Goal: Task Accomplishment & Management: Complete application form

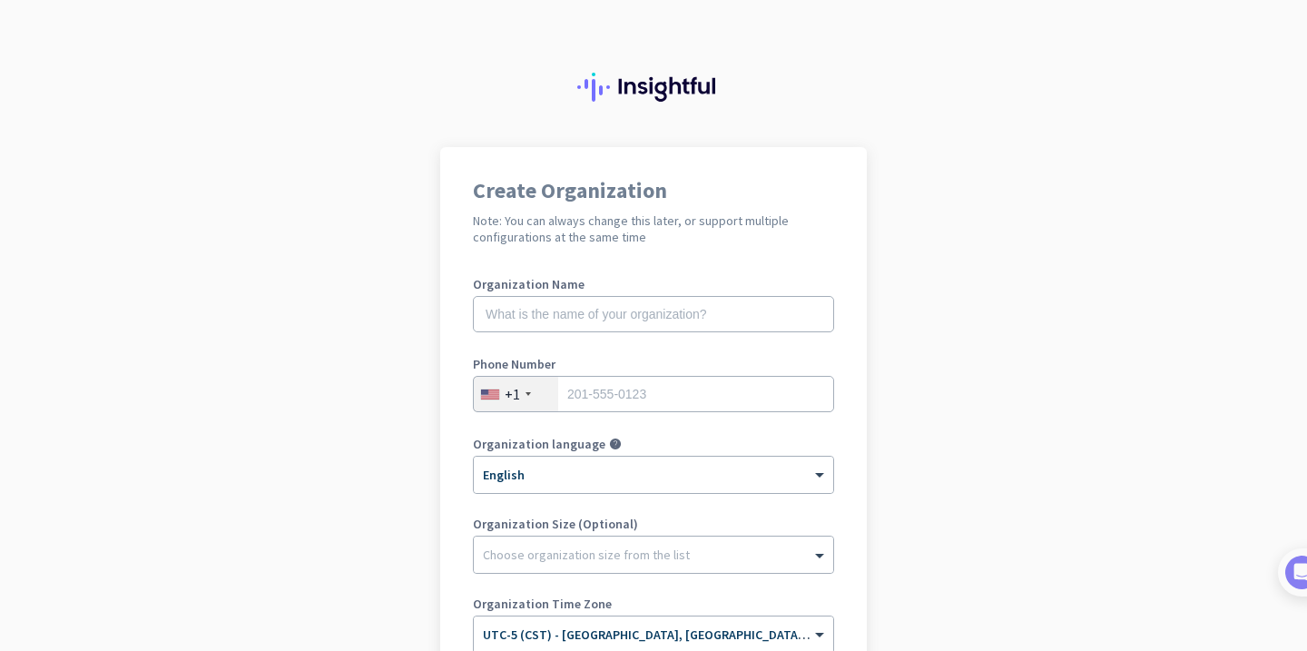
click at [1306, 487] on div "Create Organization Note: You can always change this later, or support multiple…" at bounding box center [653, 325] width 1307 height 651
